Goal: Task Accomplishment & Management: Manage account settings

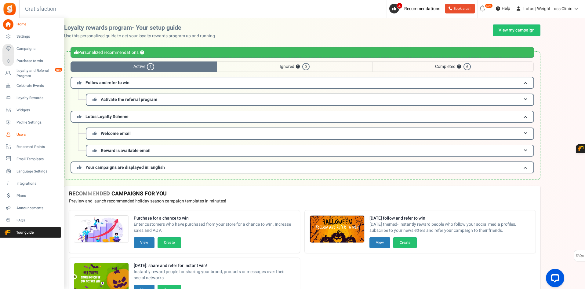
click at [31, 134] on span "Users" at bounding box center [37, 134] width 43 height 5
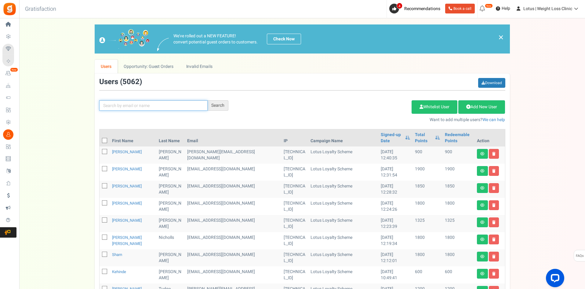
click at [144, 105] on input "text" at bounding box center [153, 105] width 108 height 10
paste input "[EMAIL_ADDRESS][DOMAIN_NAME]"
type input "[EMAIL_ADDRESS][DOMAIN_NAME]"
click at [216, 104] on div "Search" at bounding box center [218, 105] width 21 height 10
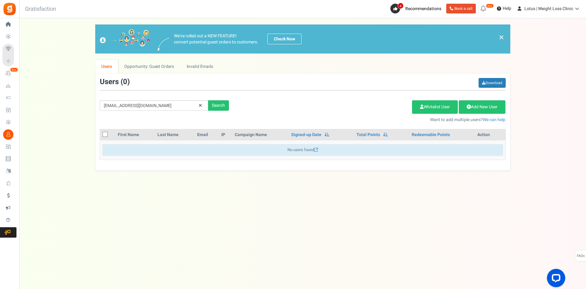
click at [202, 103] on link at bounding box center [200, 105] width 9 height 11
click at [174, 102] on input "text" at bounding box center [154, 105] width 108 height 10
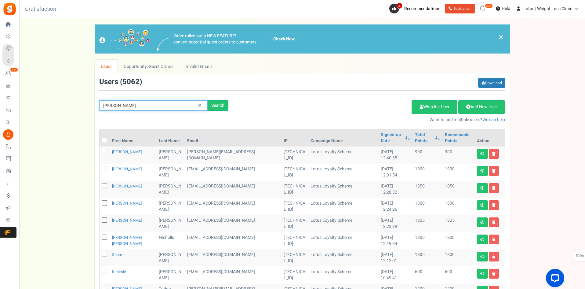
type input "[PERSON_NAME]"
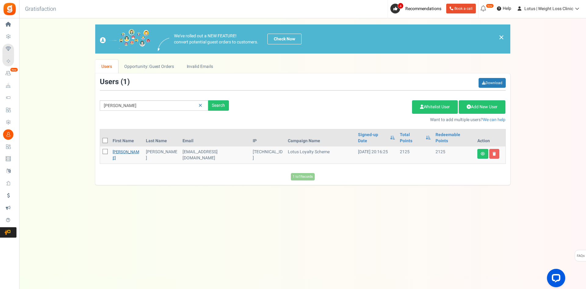
click at [118, 149] on link "[PERSON_NAME]" at bounding box center [126, 155] width 27 height 12
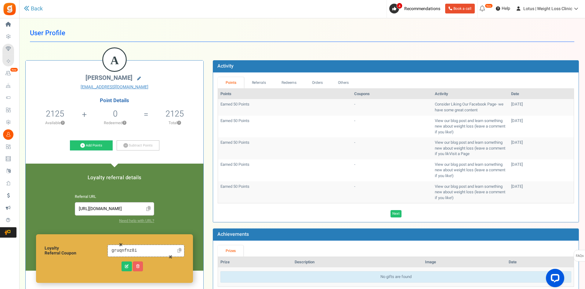
click at [137, 78] on icon at bounding box center [139, 79] width 4 height 4
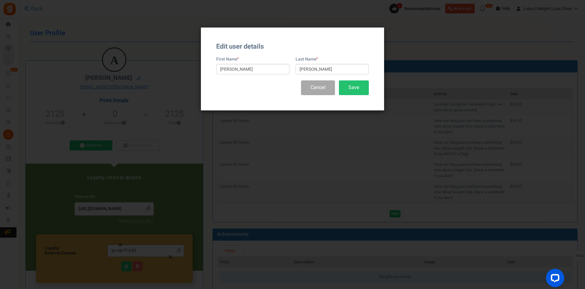
click at [369, 86] on div "Edit user details First Name [PERSON_NAME] Last Name [PERSON_NAME] Cancel Save" at bounding box center [292, 68] width 183 height 83
click at [364, 86] on button "Save" at bounding box center [354, 87] width 30 height 14
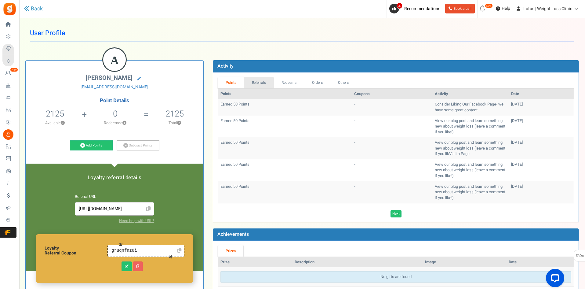
click at [266, 83] on link "Referrals" at bounding box center [259, 82] width 30 height 11
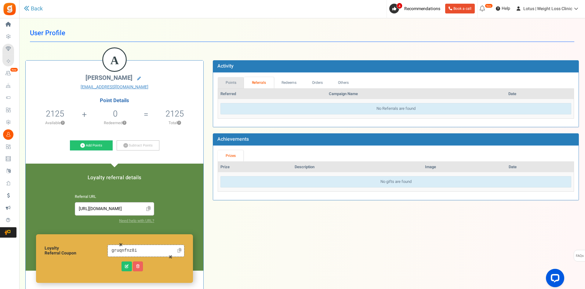
click at [230, 85] on link "Points" at bounding box center [231, 82] width 26 height 11
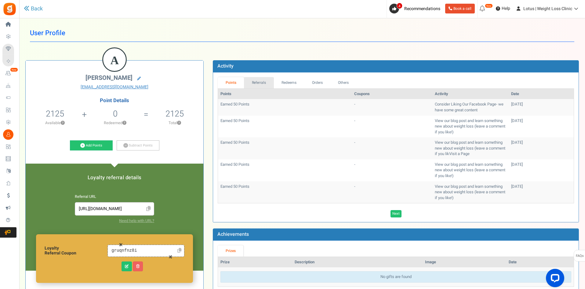
click at [258, 81] on link "Referrals" at bounding box center [259, 82] width 30 height 11
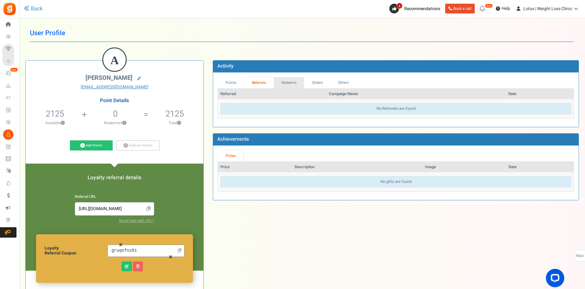
click at [282, 82] on link "Redeems" at bounding box center [289, 82] width 31 height 11
click at [322, 80] on link "Orders" at bounding box center [317, 82] width 26 height 11
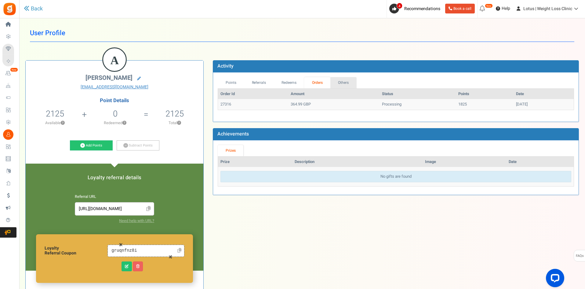
click at [334, 77] on link "Others" at bounding box center [343, 82] width 26 height 11
click at [316, 83] on link "Orders" at bounding box center [317, 82] width 26 height 11
click at [41, 9] on link "Back" at bounding box center [33, 9] width 19 height 8
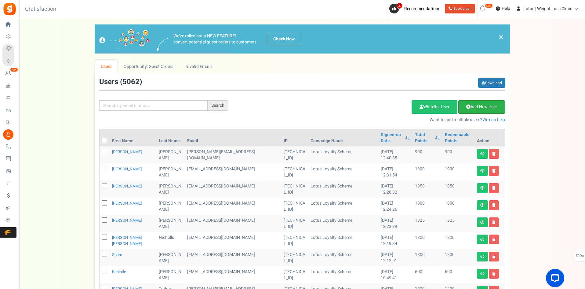
click at [486, 107] on link "Add New User" at bounding box center [481, 106] width 47 height 13
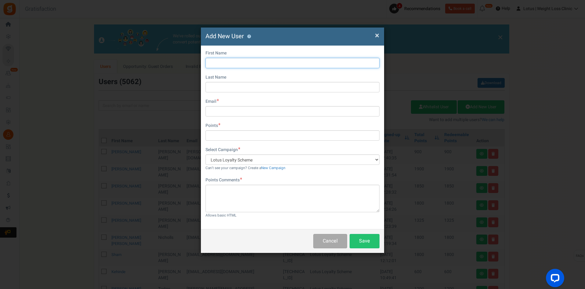
click at [235, 65] on input "text" at bounding box center [293, 63] width 174 height 10
type input "[PERSON_NAME]"
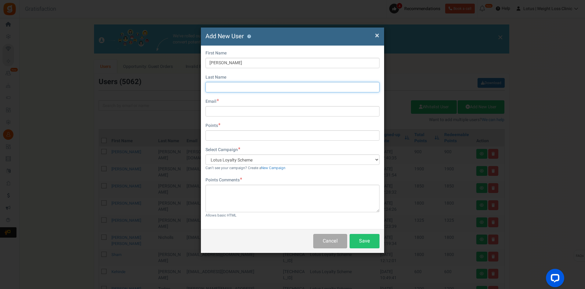
click at [211, 85] on input "text" at bounding box center [293, 87] width 174 height 10
type input "[PERSON_NAME]"
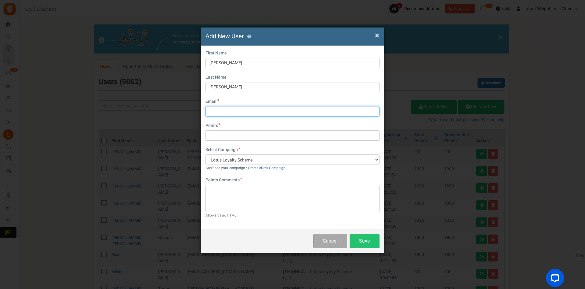
click at [224, 110] on input "text" at bounding box center [293, 111] width 174 height 10
click at [223, 109] on input "text" at bounding box center [293, 111] width 174 height 10
paste input "[EMAIL_ADDRESS][DOMAIN_NAME]"
type input "[EMAIL_ADDRESS][DOMAIN_NAME]"
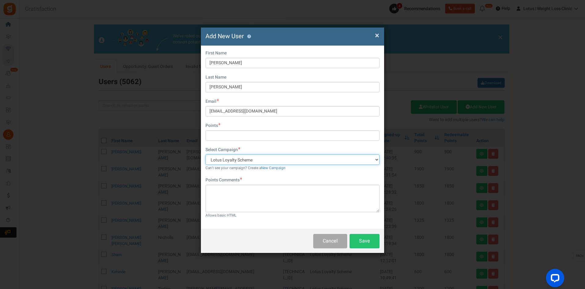
click at [229, 161] on select "Lotus Loyalty Scheme Follow and refer to win" at bounding box center [293, 159] width 174 height 10
click at [228, 160] on select "Lotus Loyalty Scheme Follow and refer to win" at bounding box center [293, 159] width 174 height 10
click at [220, 135] on input "text" at bounding box center [293, 135] width 174 height 10
type input "27316"
click at [376, 35] on span "×" at bounding box center [377, 36] width 4 height 12
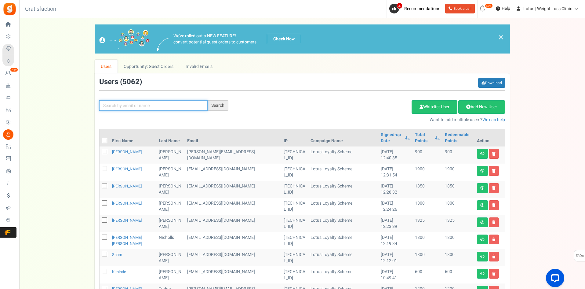
click at [128, 104] on input "text" at bounding box center [153, 105] width 108 height 10
type input "[PERSON_NAME]"
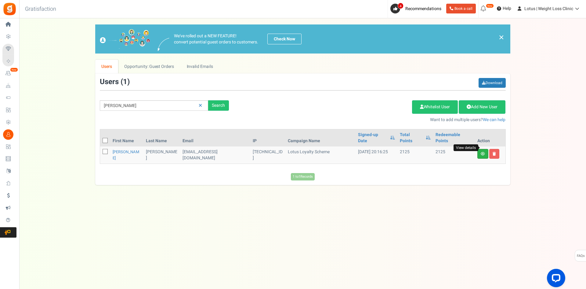
click at [484, 152] on icon at bounding box center [483, 154] width 4 height 4
